Goal: Task Accomplishment & Management: Use online tool/utility

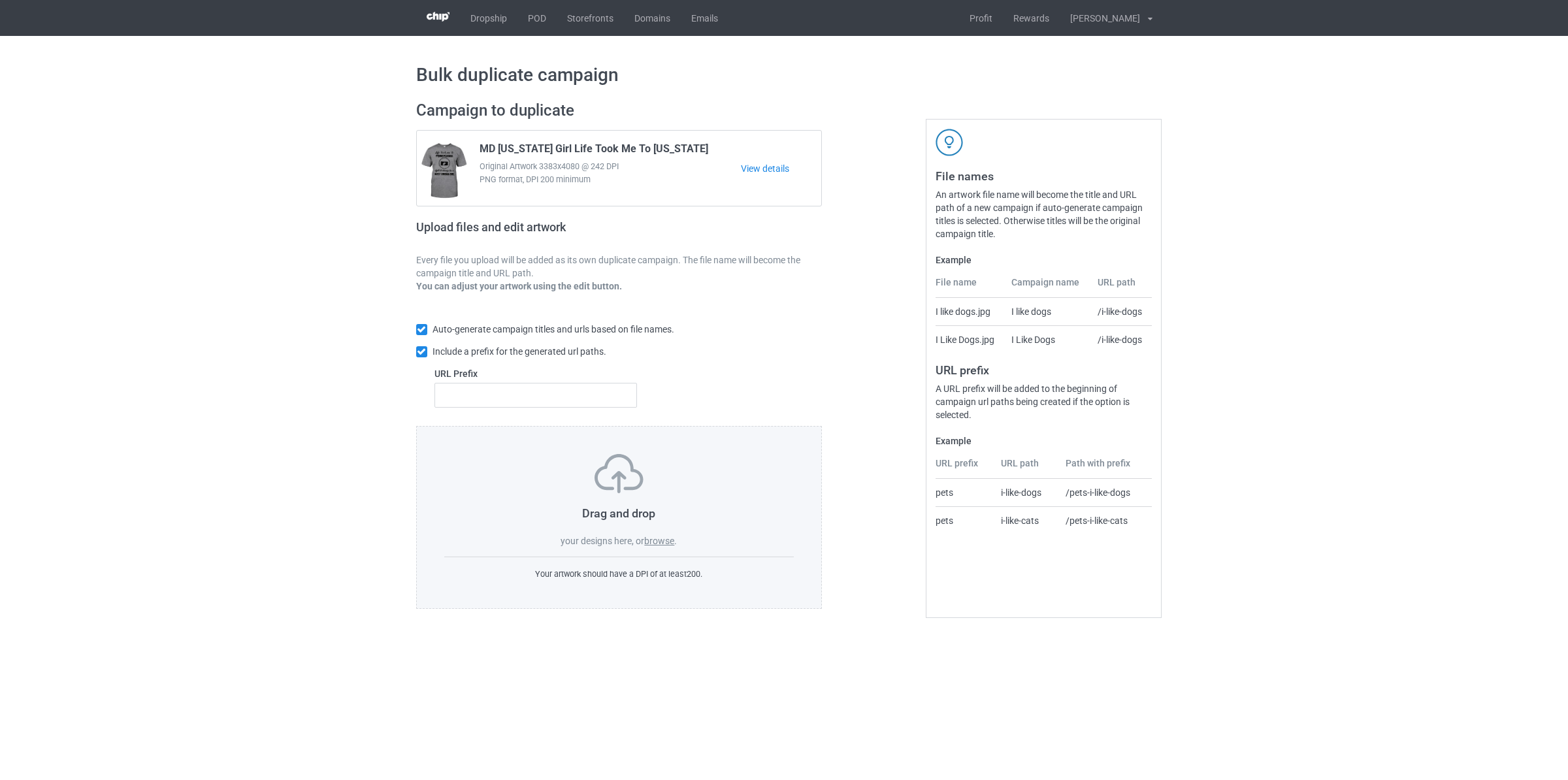
click at [653, 542] on label "browse" at bounding box center [659, 540] width 30 height 10
click at [0, 0] on input "browse" at bounding box center [0, 0] width 0 height 0
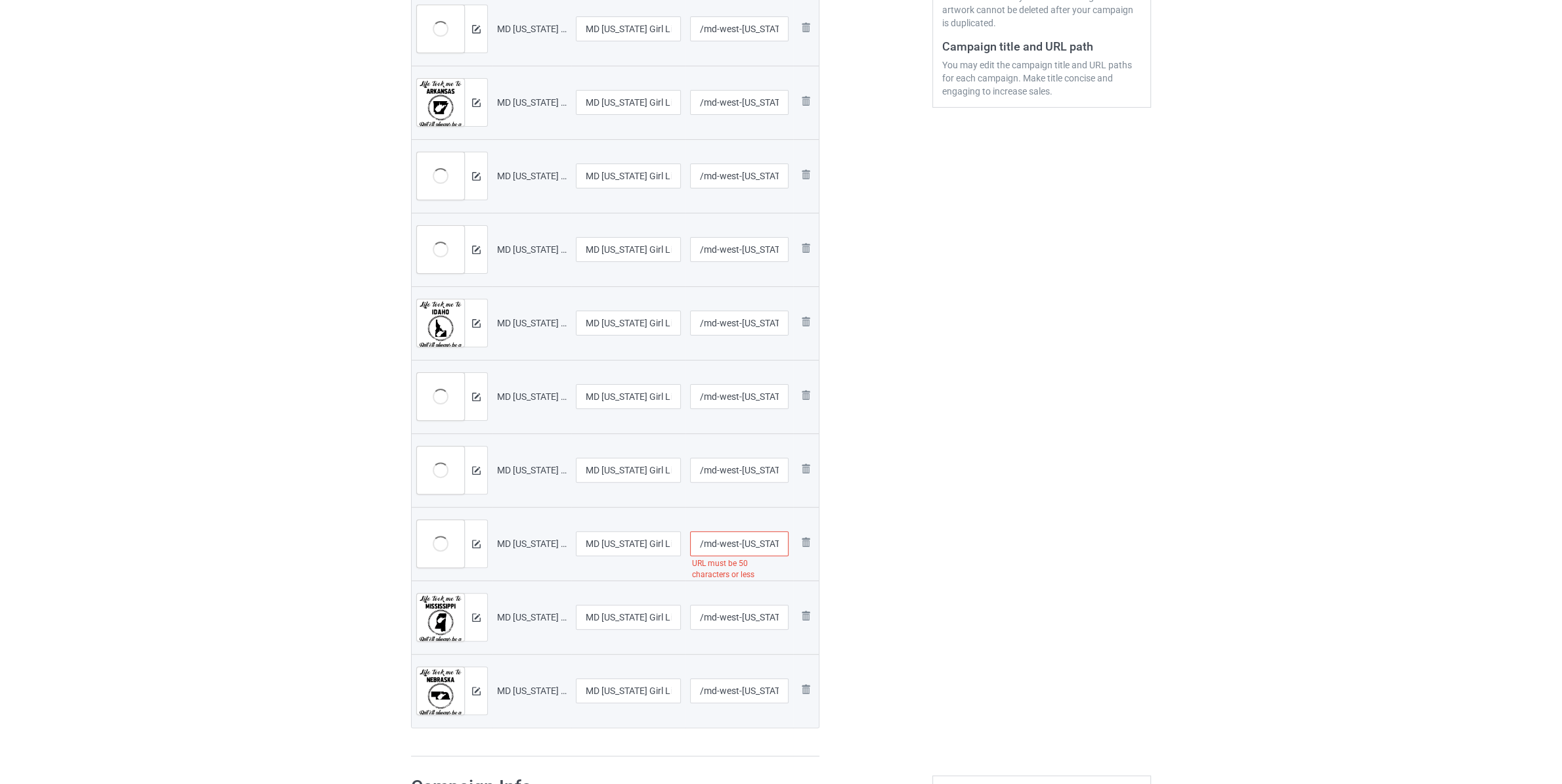
scroll to position [689, 0]
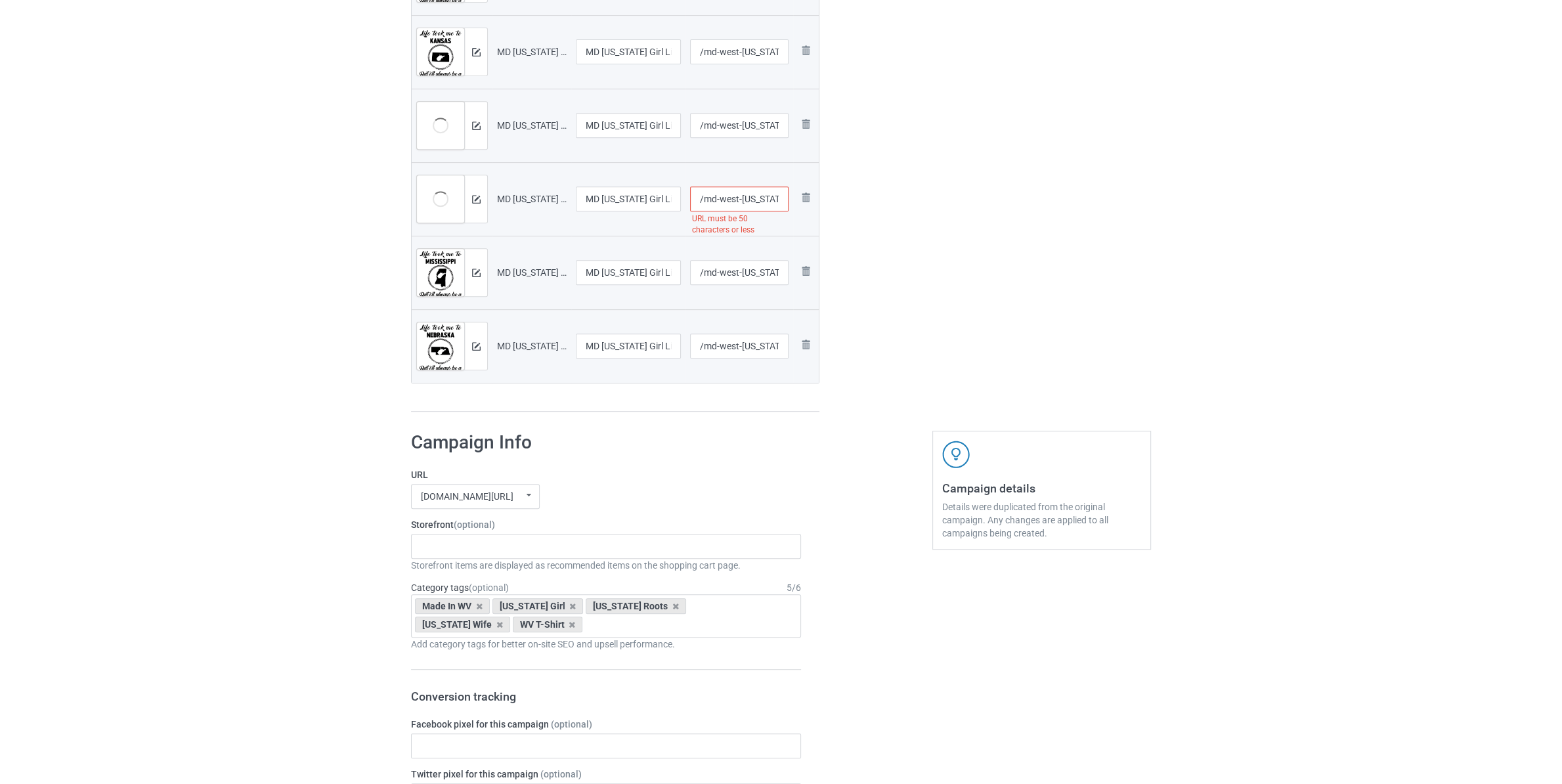
click at [743, 204] on input "/md-west-[US_STATE]-girl-life-took-me-to-[US_STATE]" at bounding box center [740, 199] width 99 height 25
click at [751, 197] on input "/md-west-[US_STATE]-girl-life-took-me-to-[US_STATE]" at bounding box center [740, 199] width 99 height 25
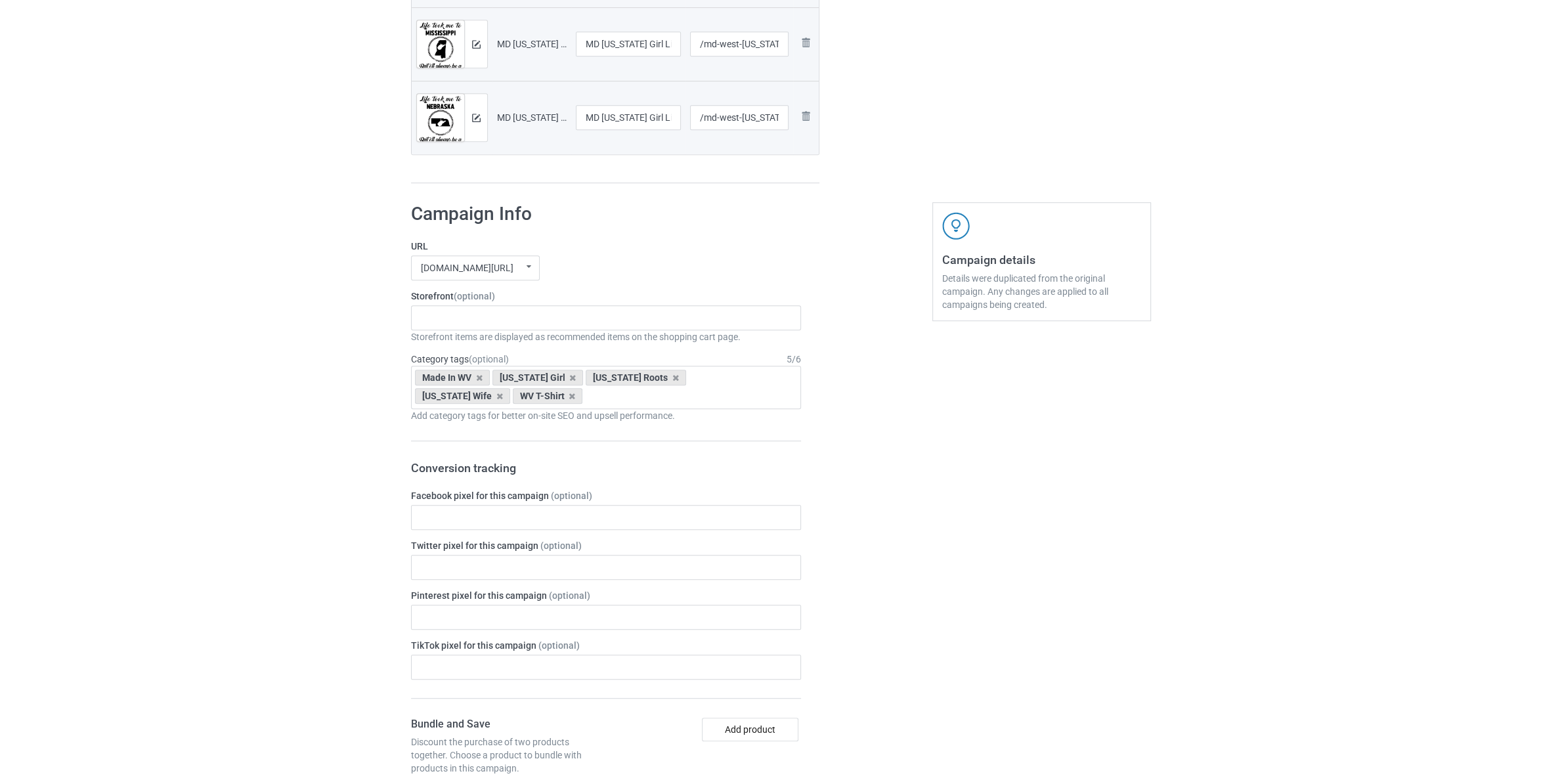
scroll to position [827, 0]
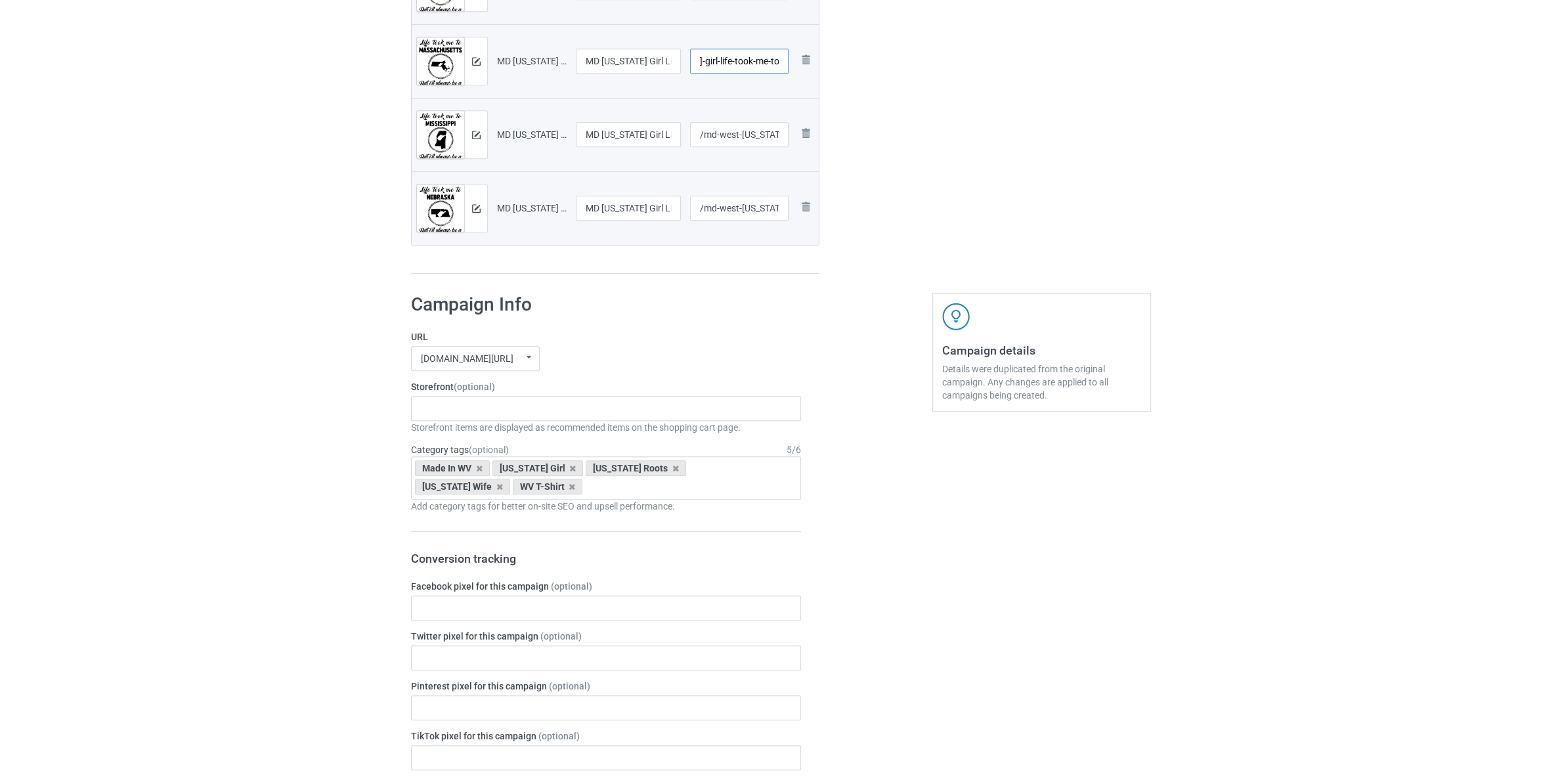
type input "/md-west-[US_STATE]-girl-life-took-me-to-ma"
click at [608, 210] on input "MD [US_STATE] Girl Life Took Me To [US_STATE]" at bounding box center [628, 208] width 105 height 25
click at [490, 415] on div "Staten Island Store My Memories Store [GEOGRAPHIC_DATA] Store [GEOGRAPHIC_DATA]…" at bounding box center [606, 408] width 390 height 25
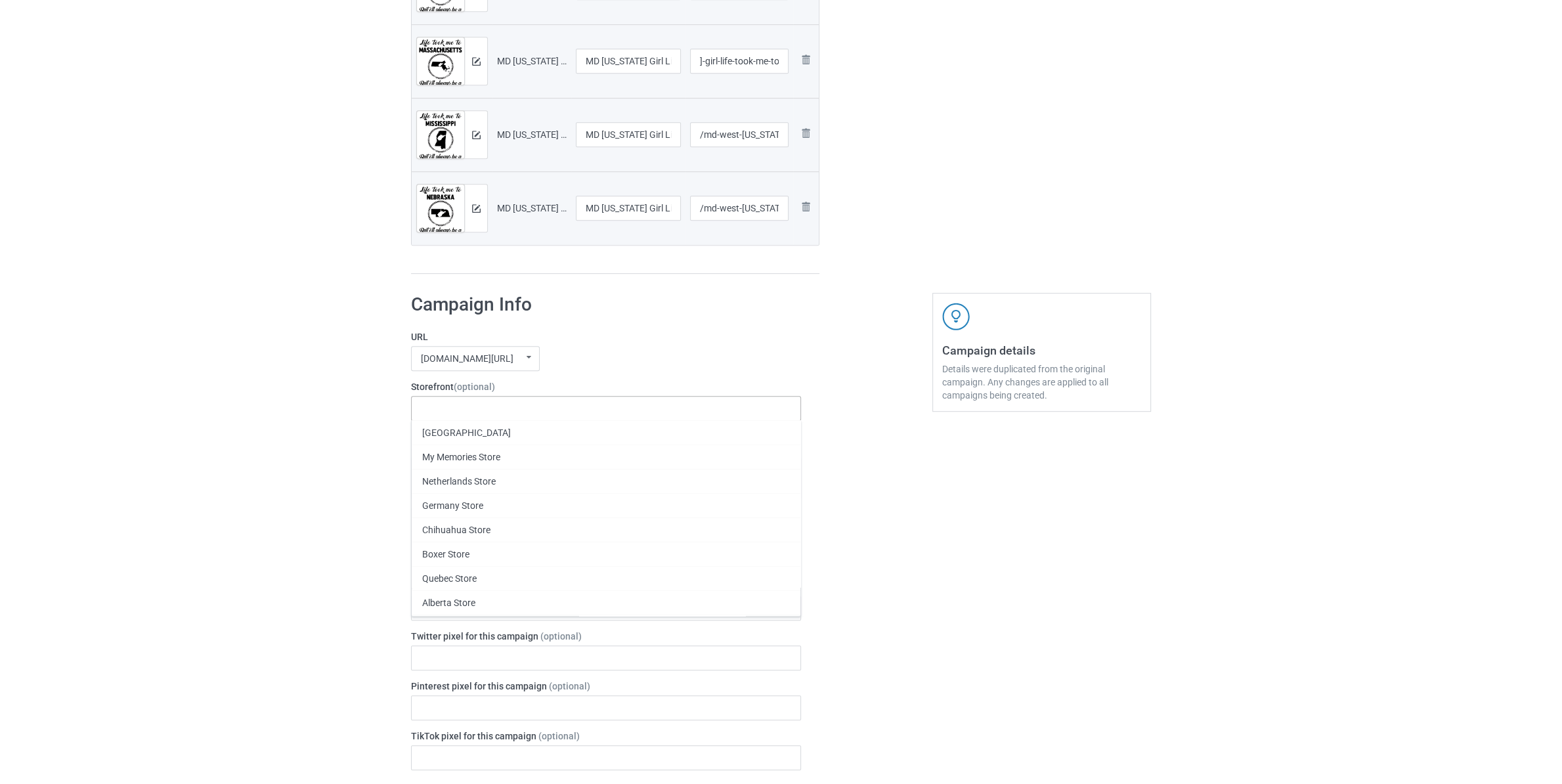
paste input "West"
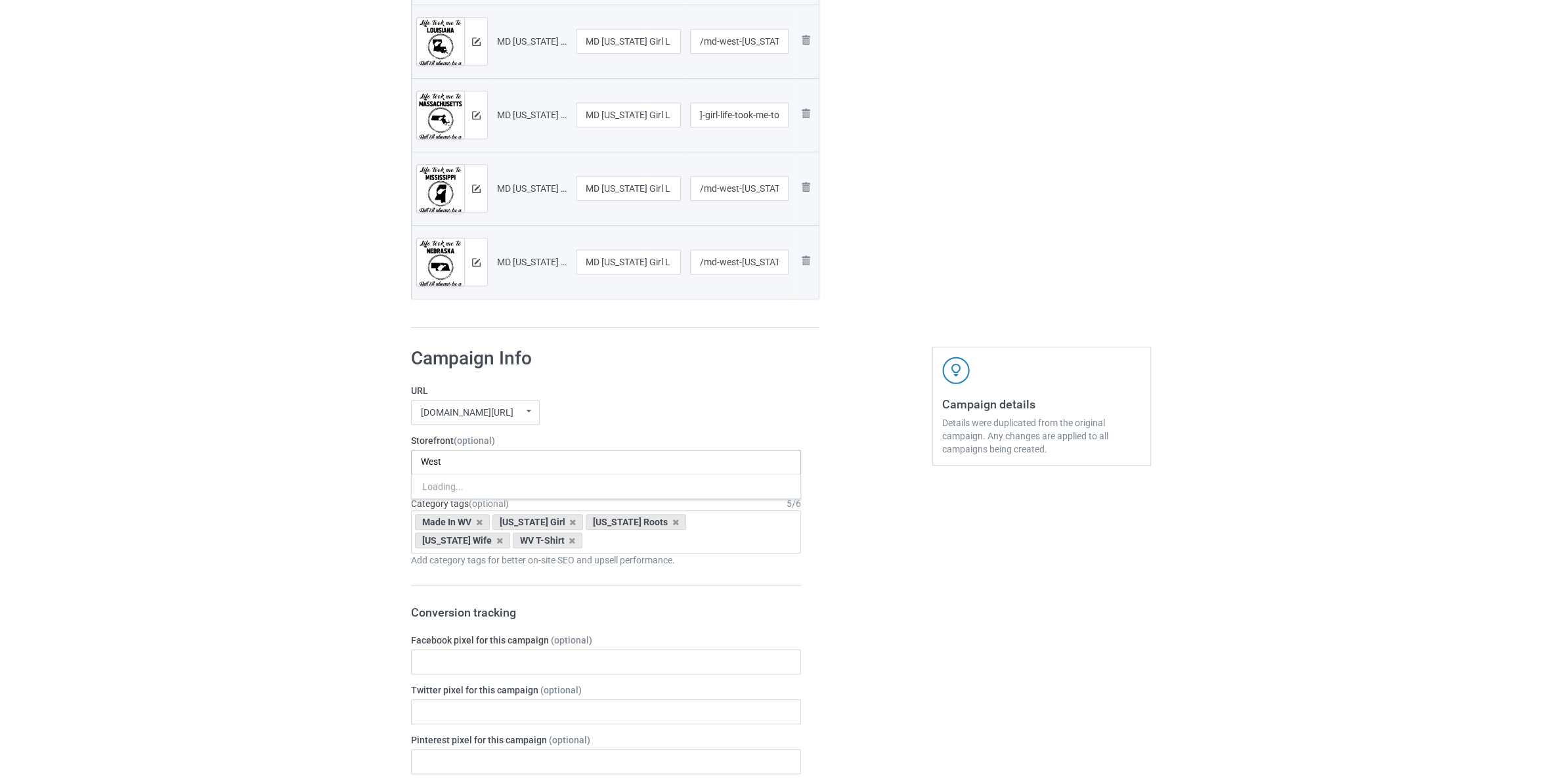
scroll to position [881, 0]
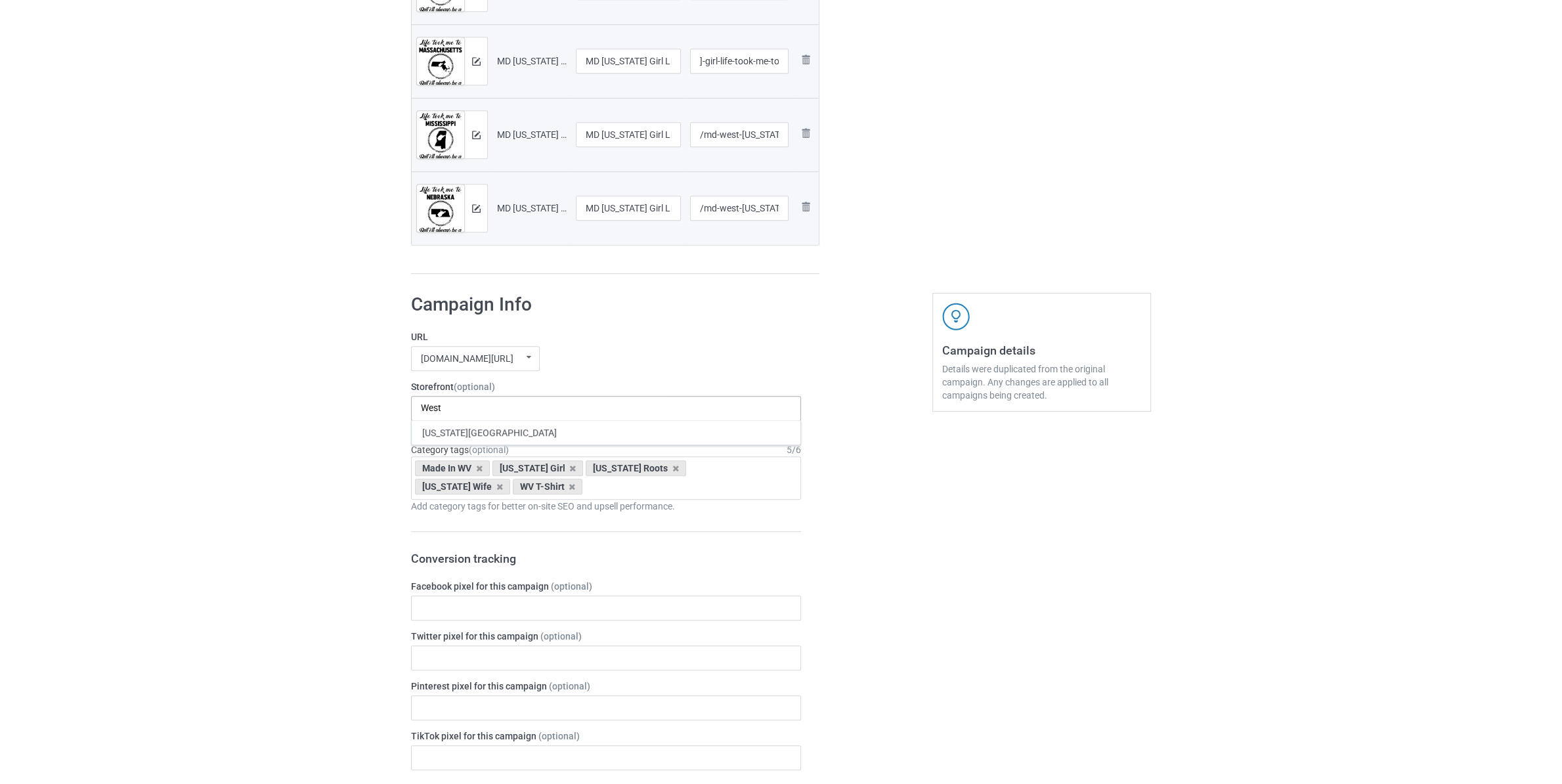
type input "West"
click at [595, 363] on div "[DOMAIN_NAME][URL] undefined/ [DOMAIN_NAME][URL] undefined/ [DOMAIN_NAME][URL] …" at bounding box center [606, 358] width 390 height 25
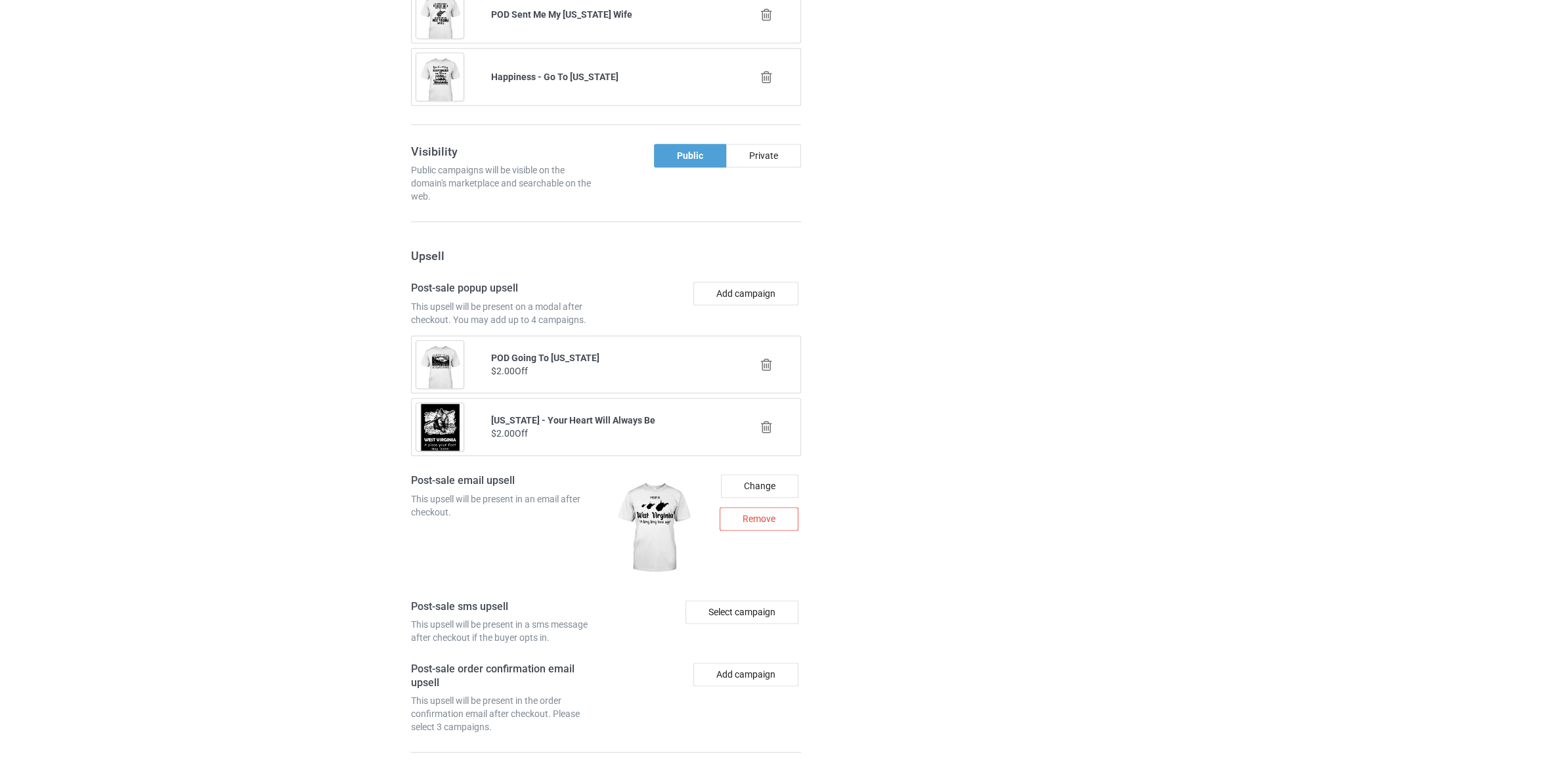
scroll to position [2015, 0]
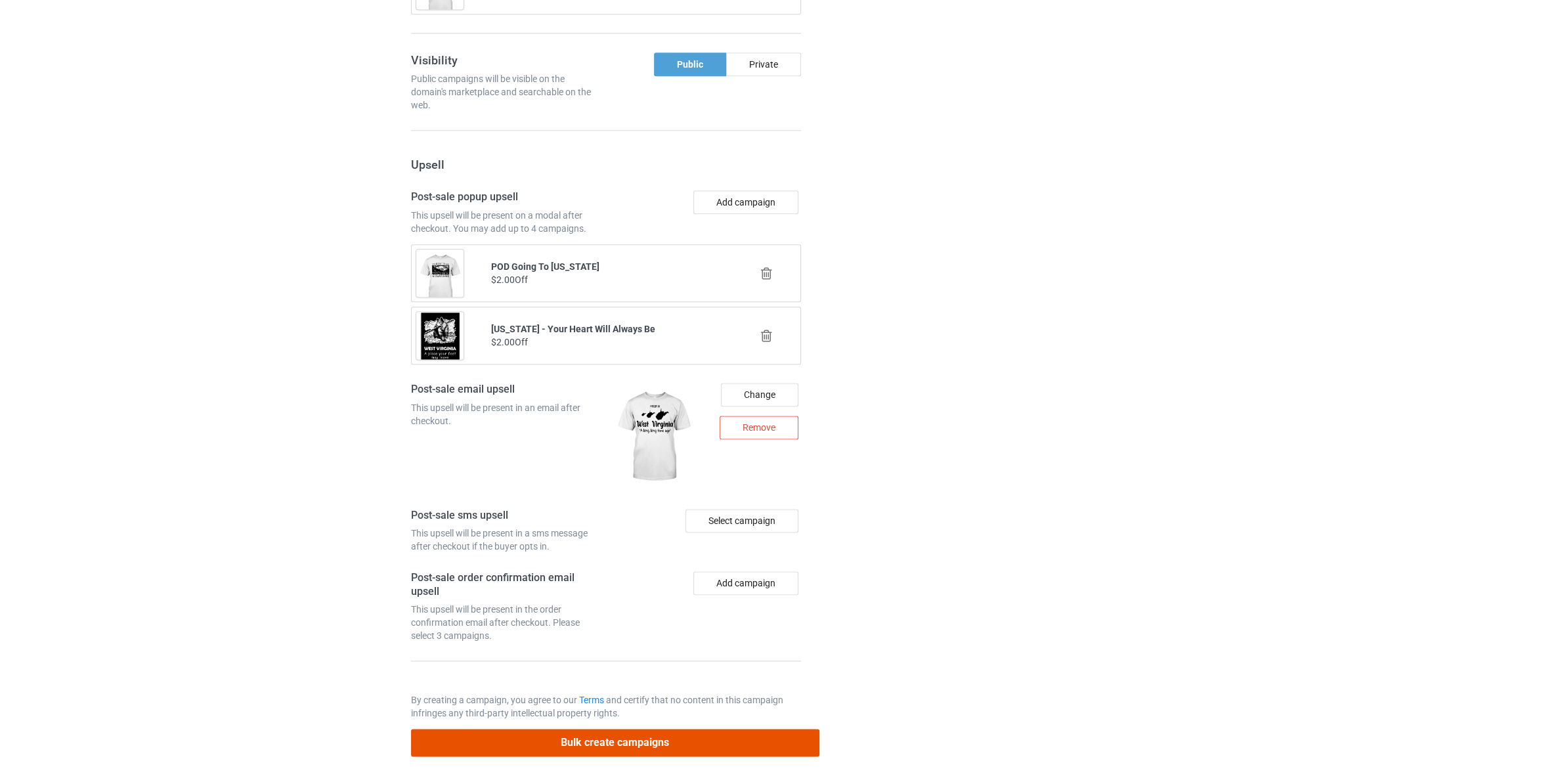
click at [646, 737] on button "Bulk create campaigns" at bounding box center [616, 742] width 409 height 27
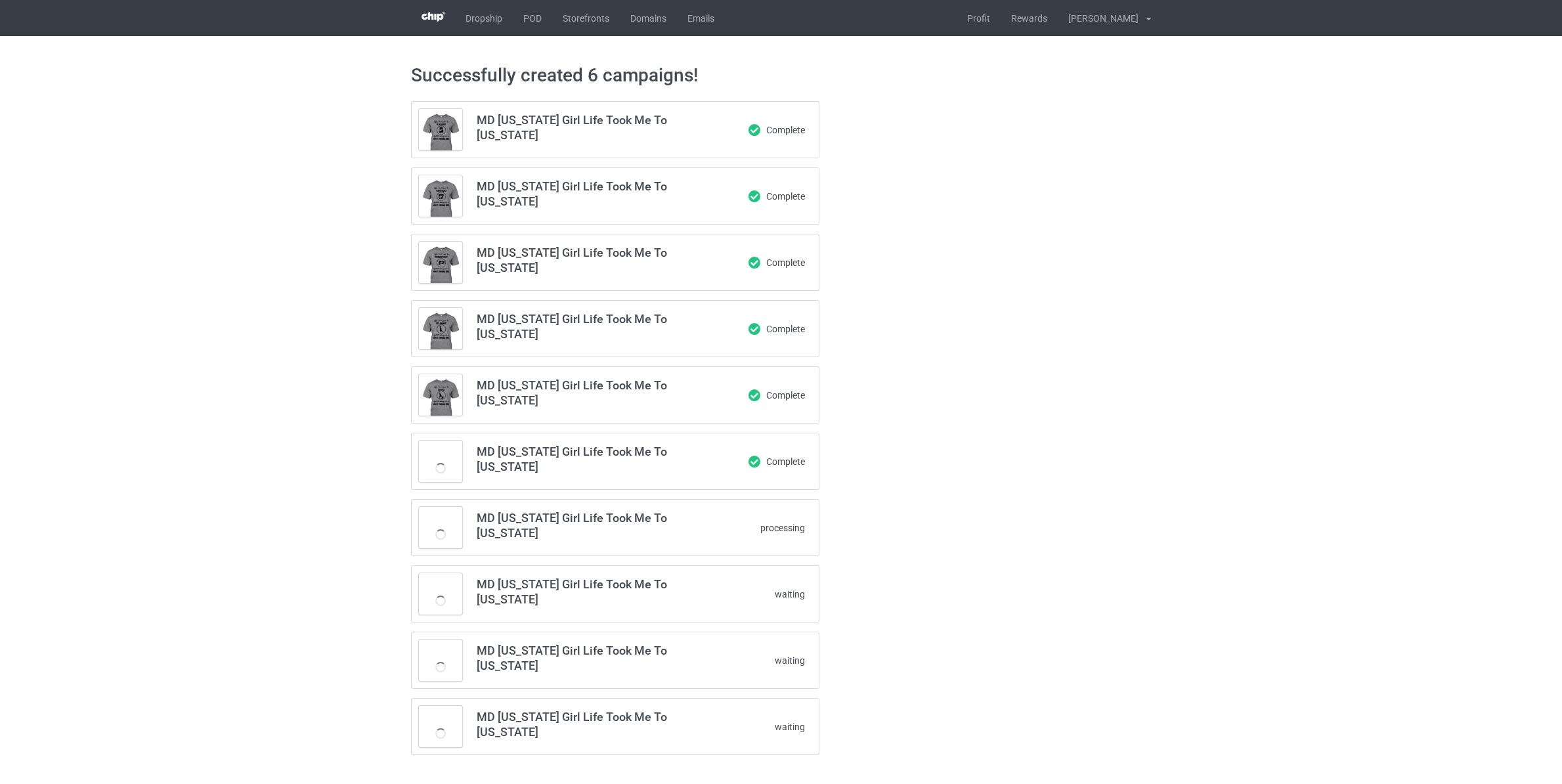
scroll to position [2, 0]
